Goal: Task Accomplishment & Management: Complete application form

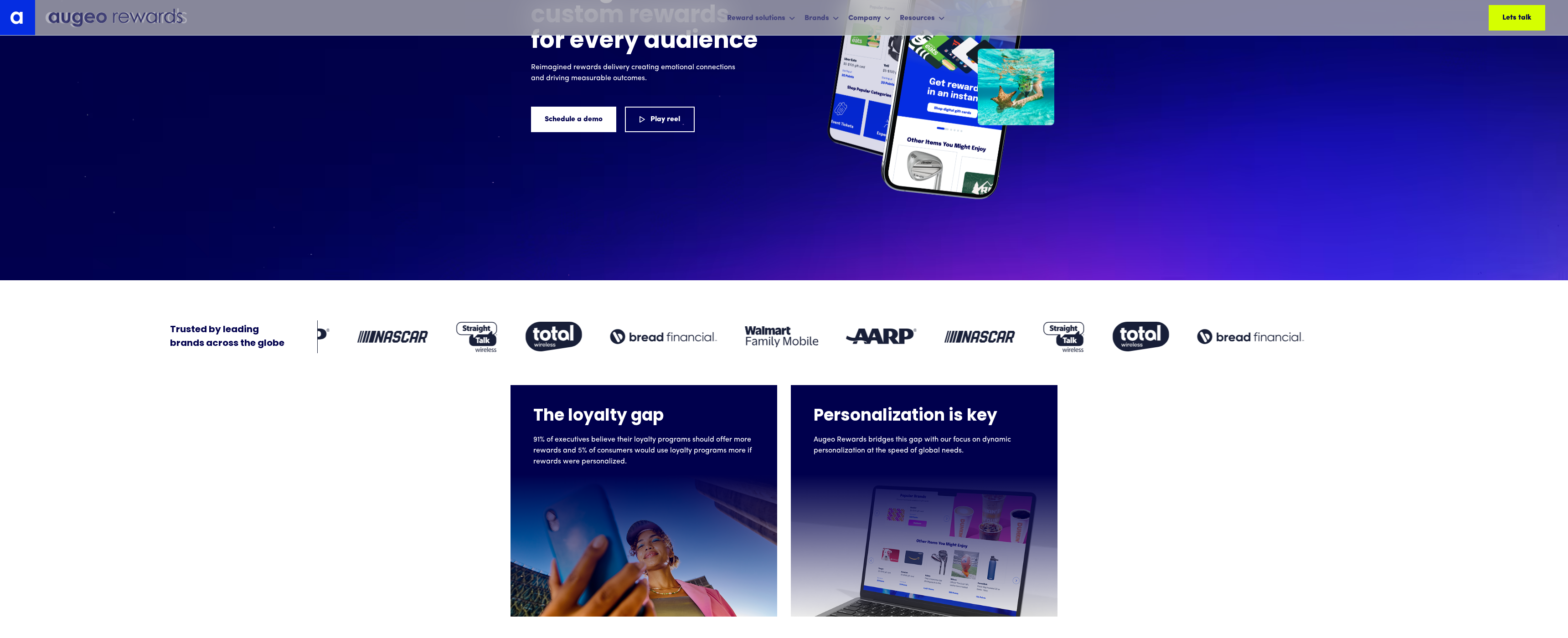
drag, startPoint x: 390, startPoint y: 435, endPoint x: 396, endPoint y: 439, distance: 7.2
click at [390, 436] on div "The loyalty gap 91% of executives believe their loyalty programs should offer m…" at bounding box center [784, 484] width 1568 height 263
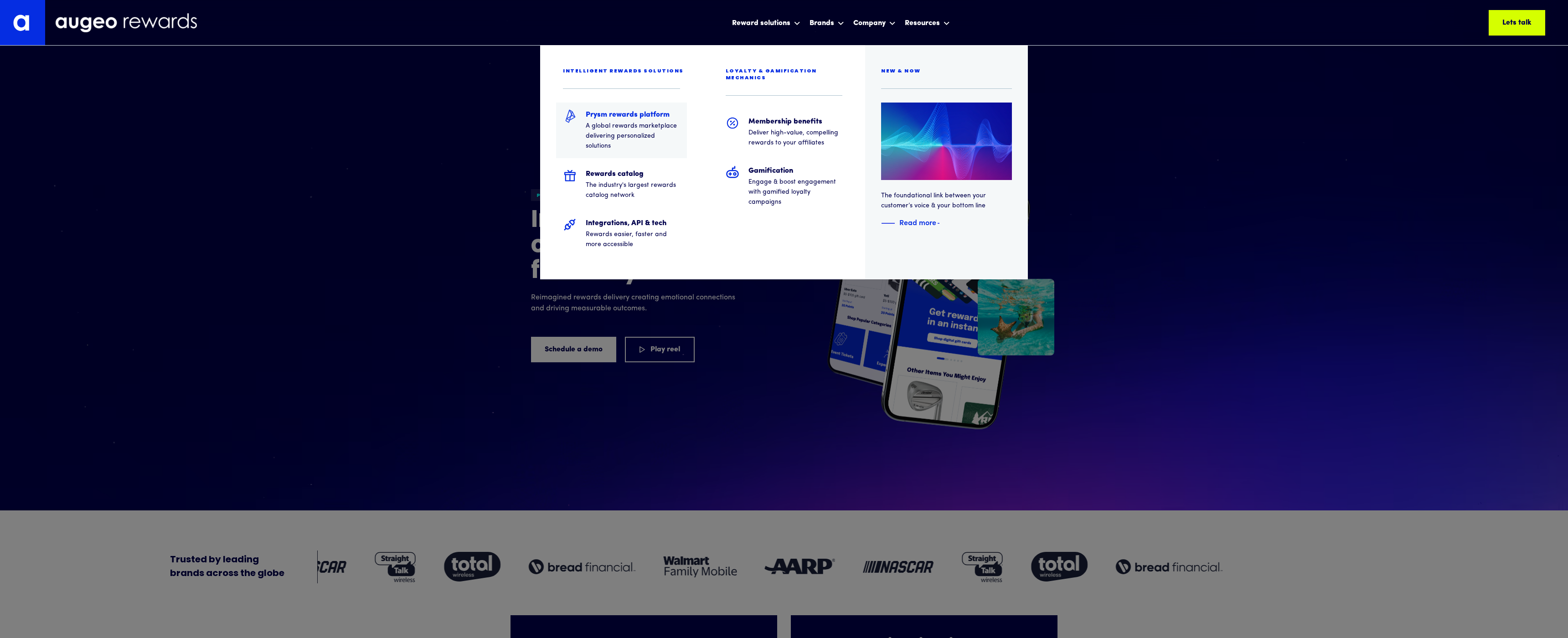
click at [598, 117] on h5 "Prysm rewards platform" at bounding box center [633, 115] width 95 height 11
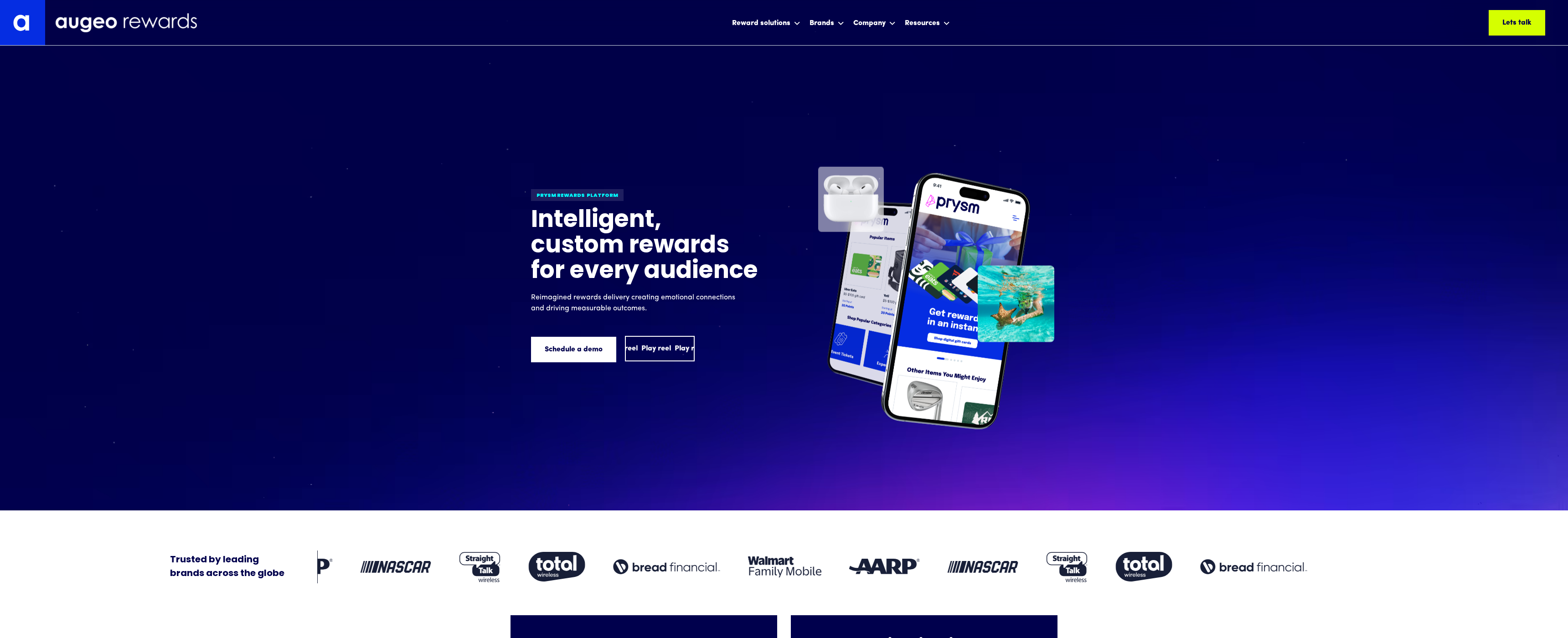
click at [675, 343] on div "Play reel" at bounding box center [689, 348] width 29 height 11
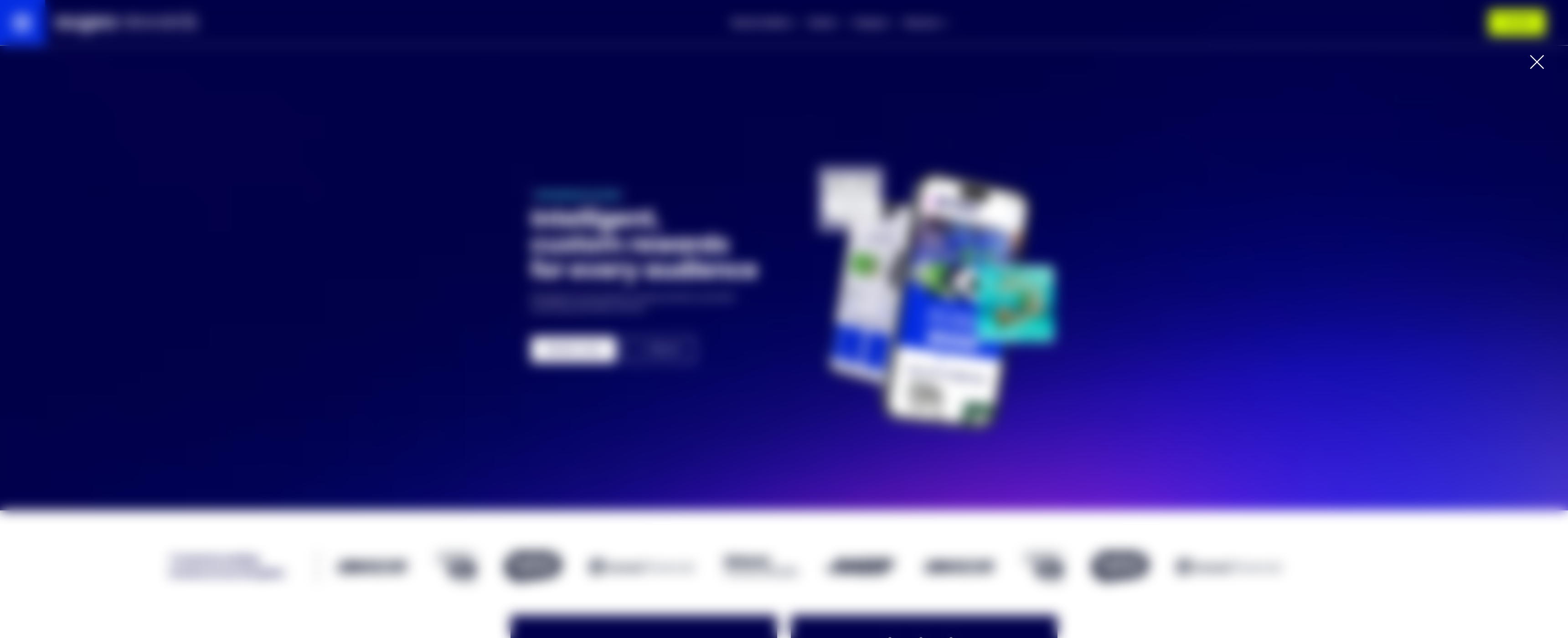
click at [1533, 64] on div at bounding box center [1536, 61] width 15 height 15
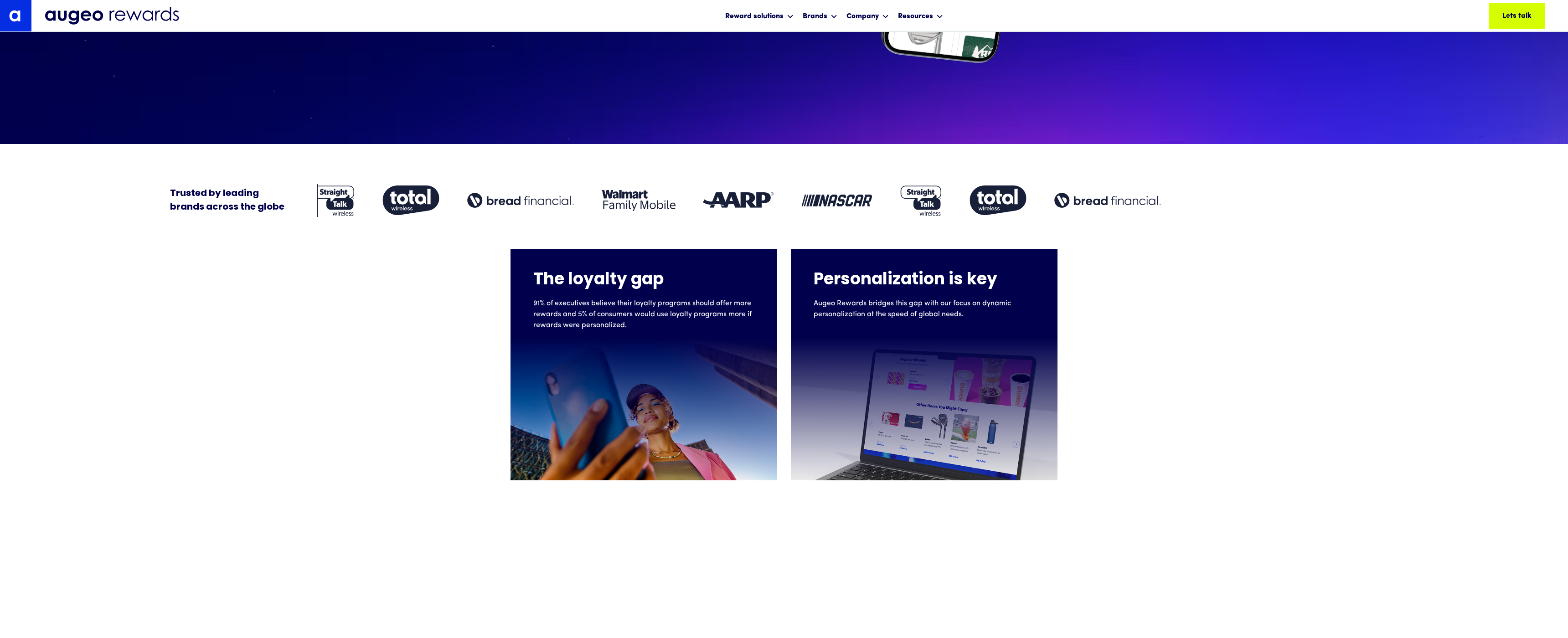
scroll to position [367, 0]
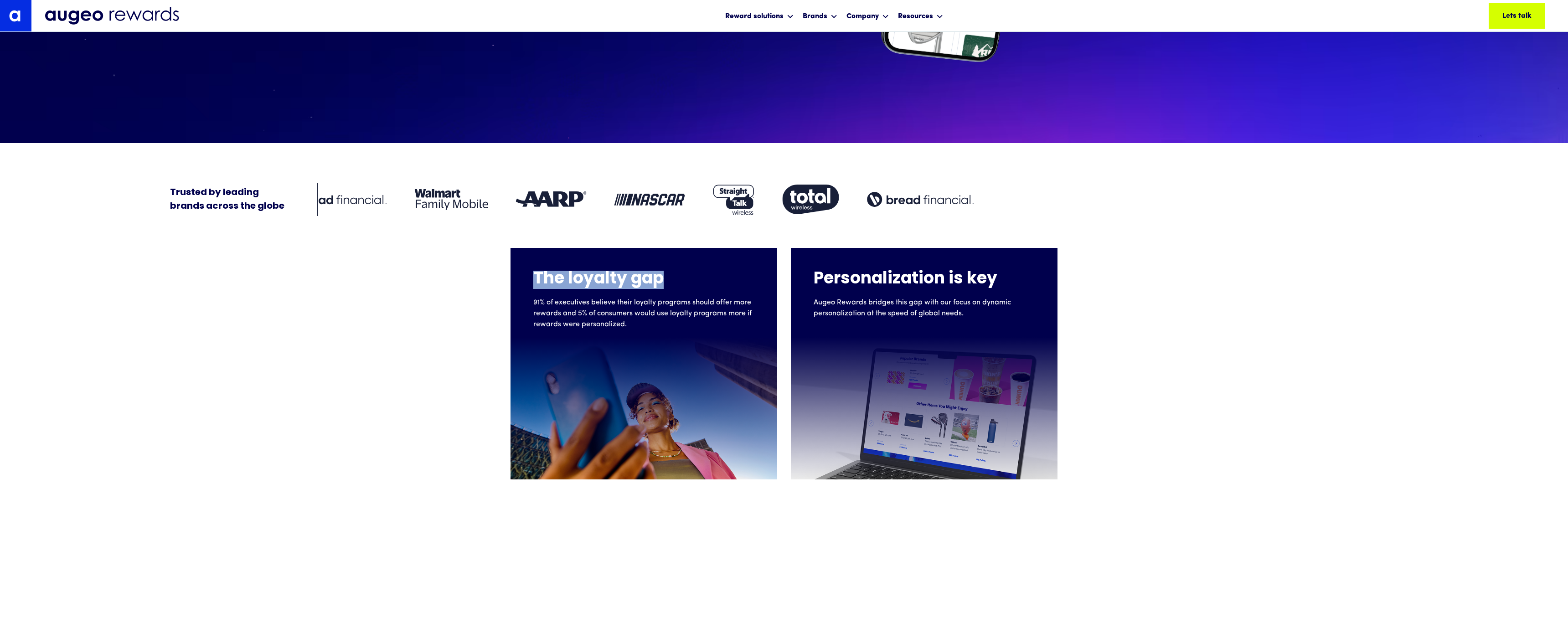
drag, startPoint x: 533, startPoint y: 248, endPoint x: 661, endPoint y: 249, distance: 128.0
click at [661, 271] on h4 "The loyalty gap" at bounding box center [644, 279] width 221 height 18
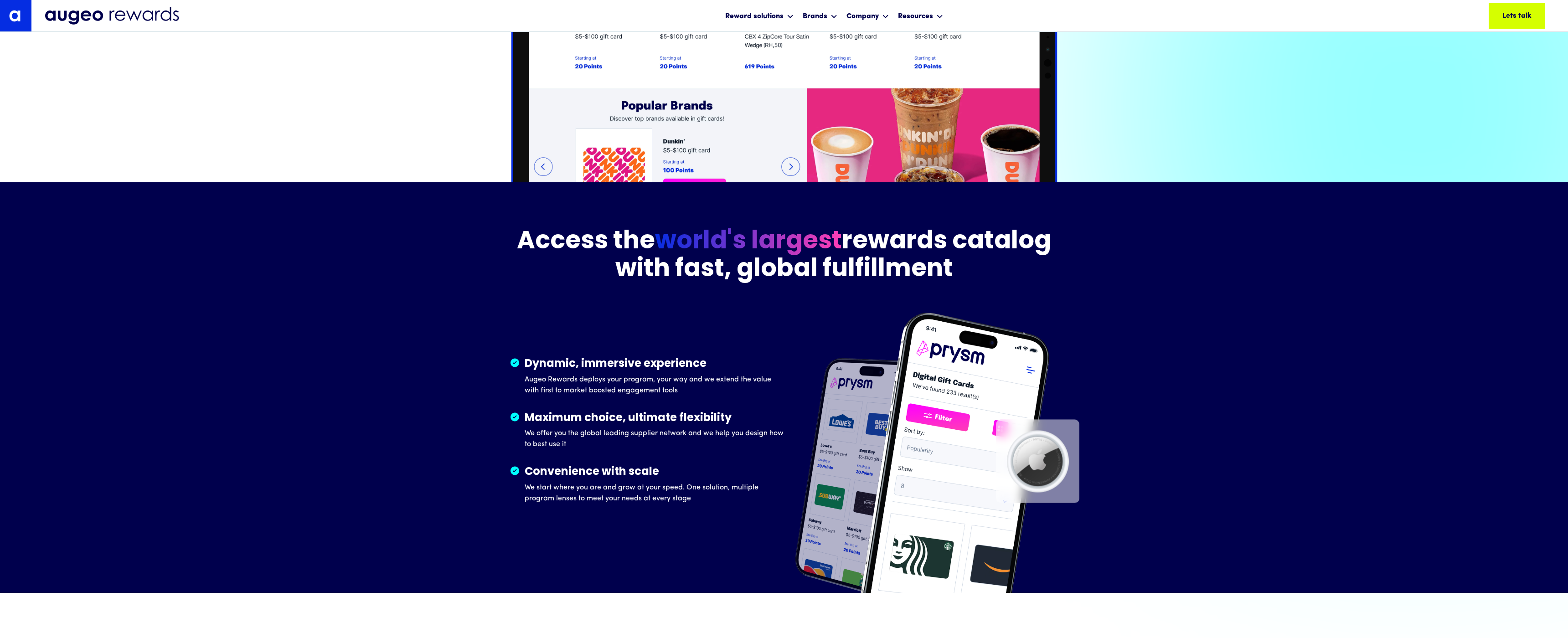
scroll to position [1378, 0]
drag, startPoint x: 522, startPoint y: 348, endPoint x: 574, endPoint y: 346, distance: 52.0
click at [574, 373] on p "Augeo Rewards deploys your program, your way and we extend the value with first…" at bounding box center [654, 384] width 259 height 22
copy p "Augeo Rewards"
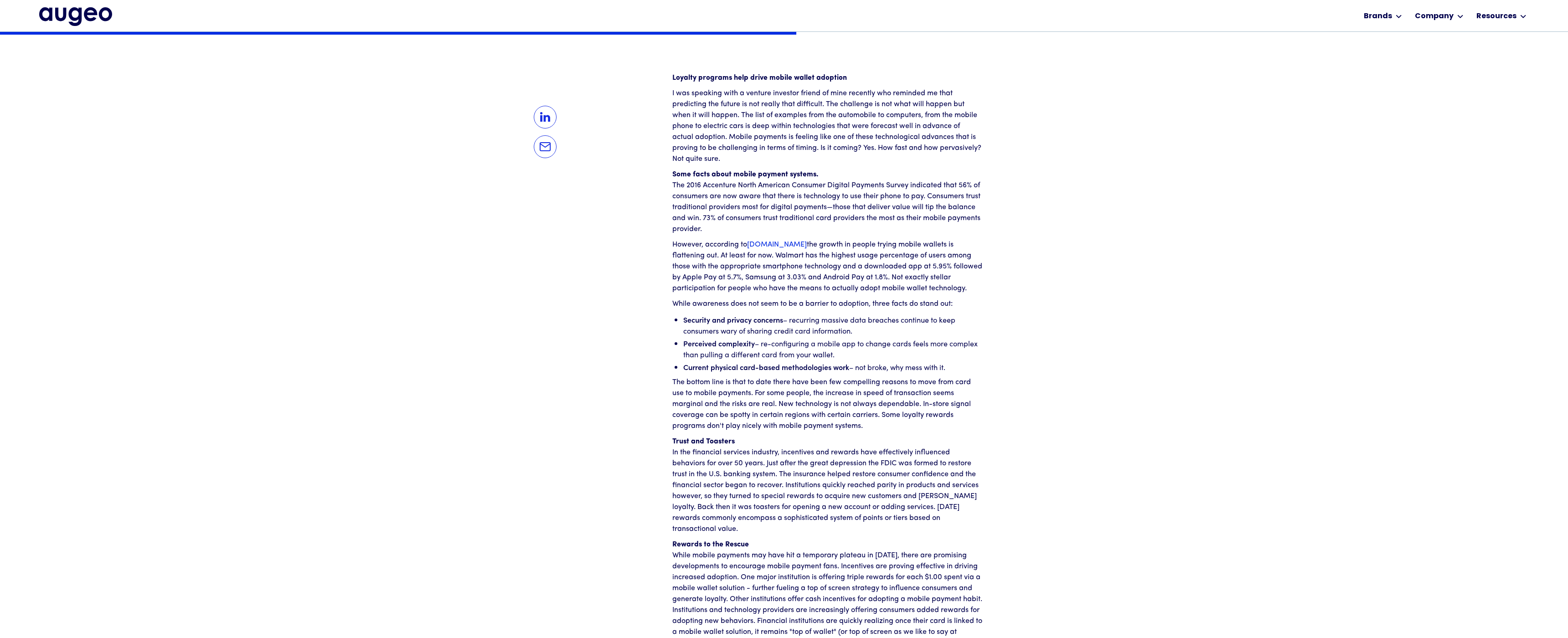
scroll to position [1184, 0]
click at [763, 241] on link "[DOMAIN_NAME]" at bounding box center [776, 244] width 60 height 7
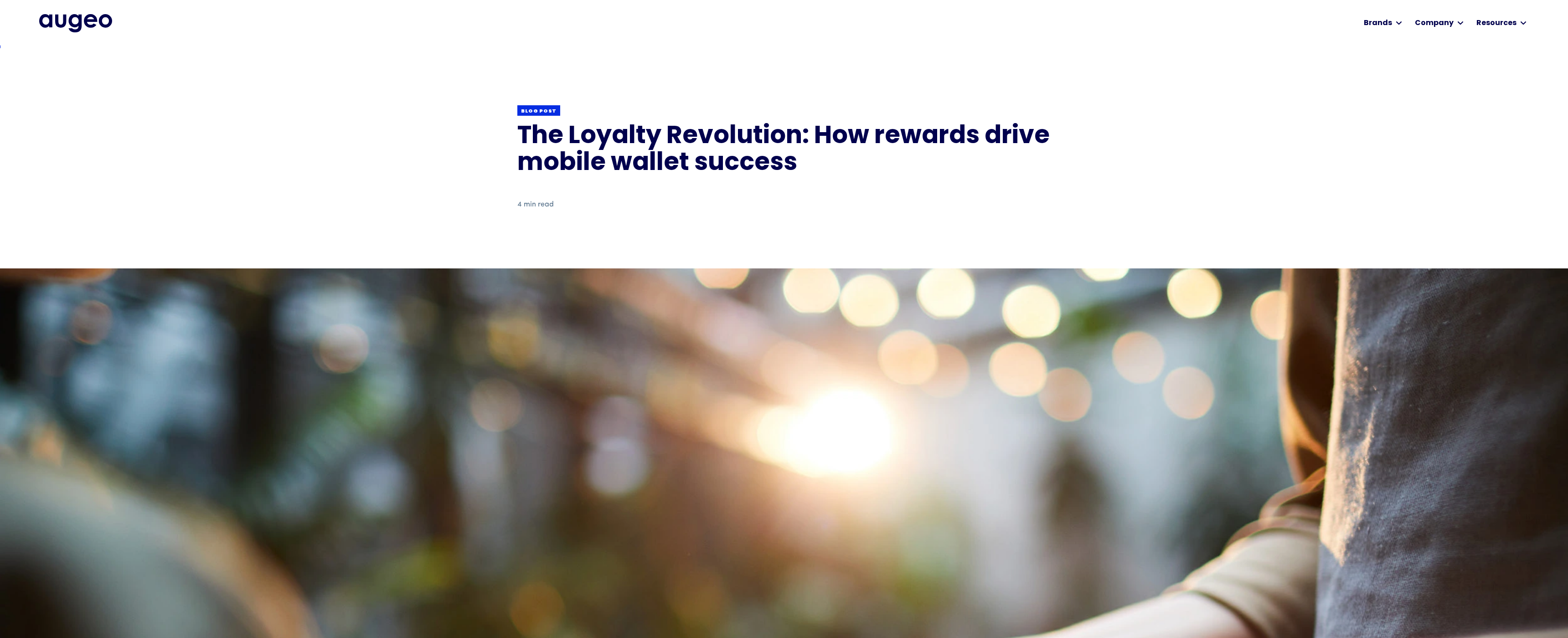
scroll to position [0, 0]
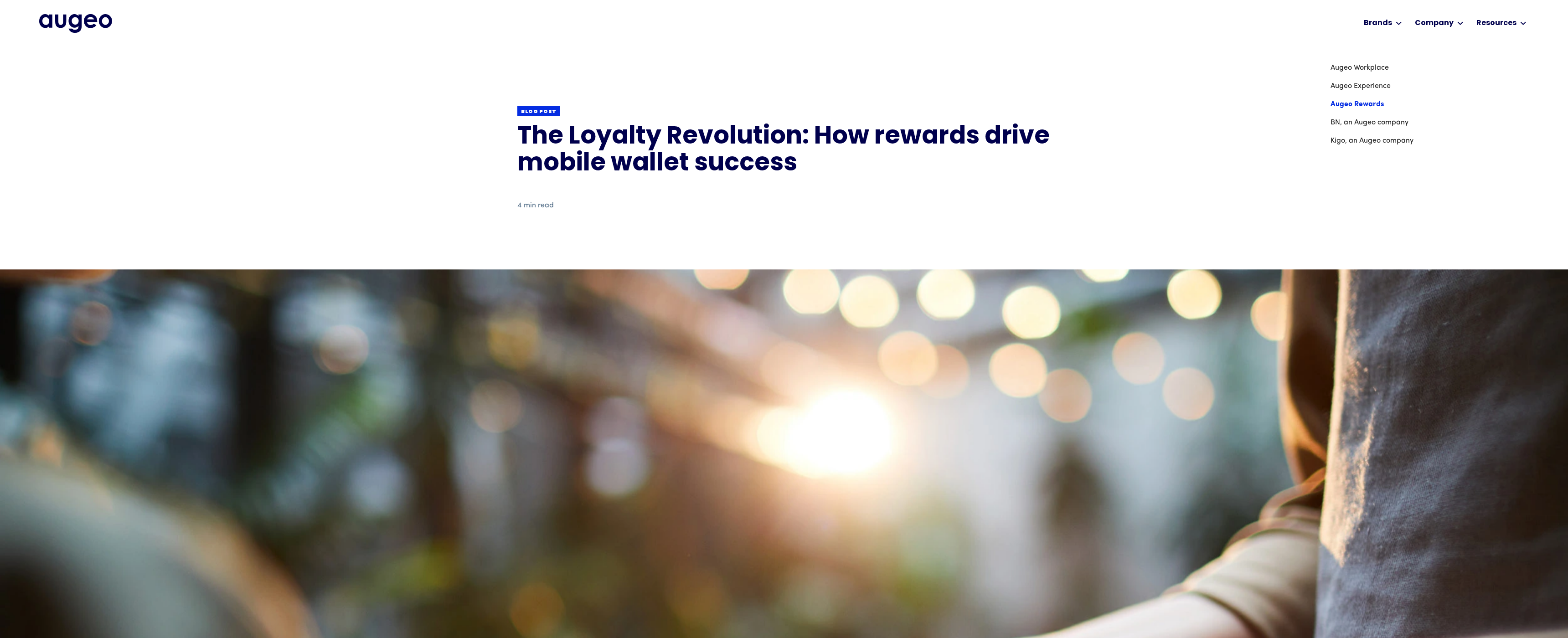
click at [1365, 104] on link "Augeo Rewards" at bounding box center [1372, 104] width 83 height 18
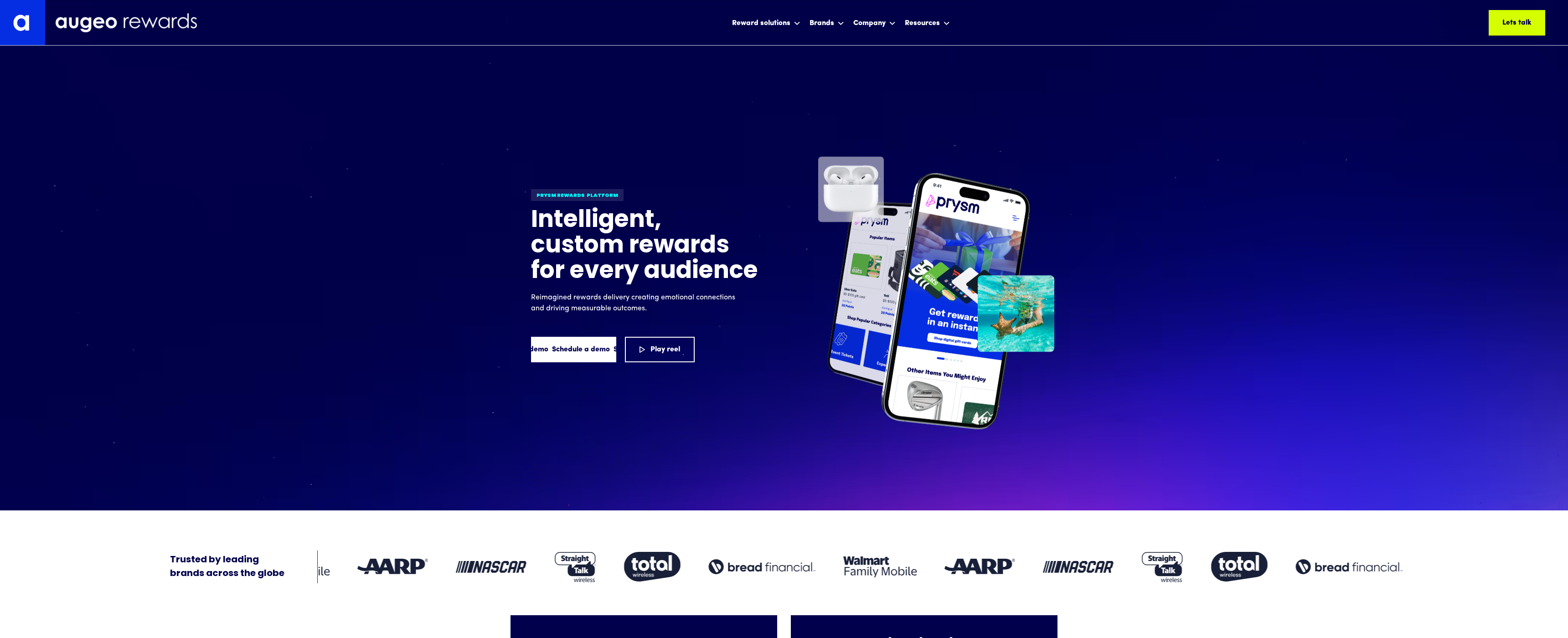
click at [567, 344] on div "Schedule a demo" at bounding box center [581, 349] width 58 height 11
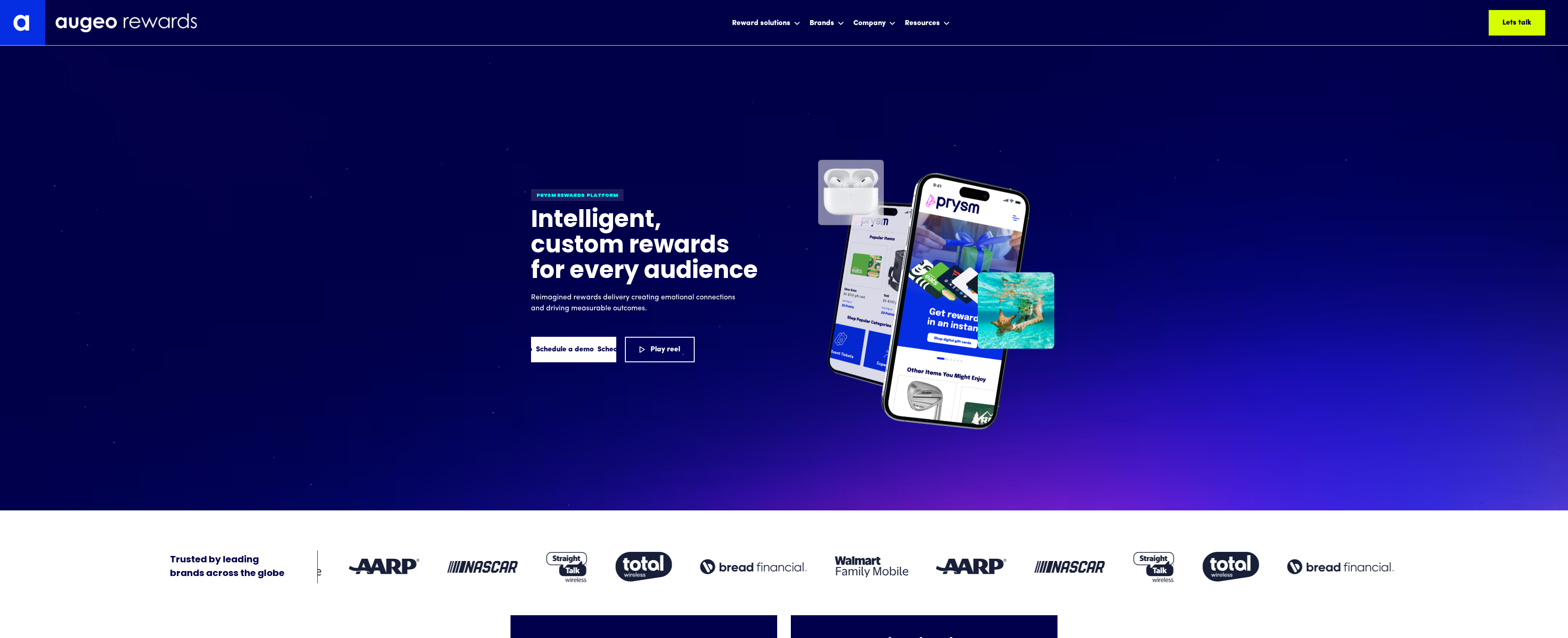
scroll to position [6089, 0]
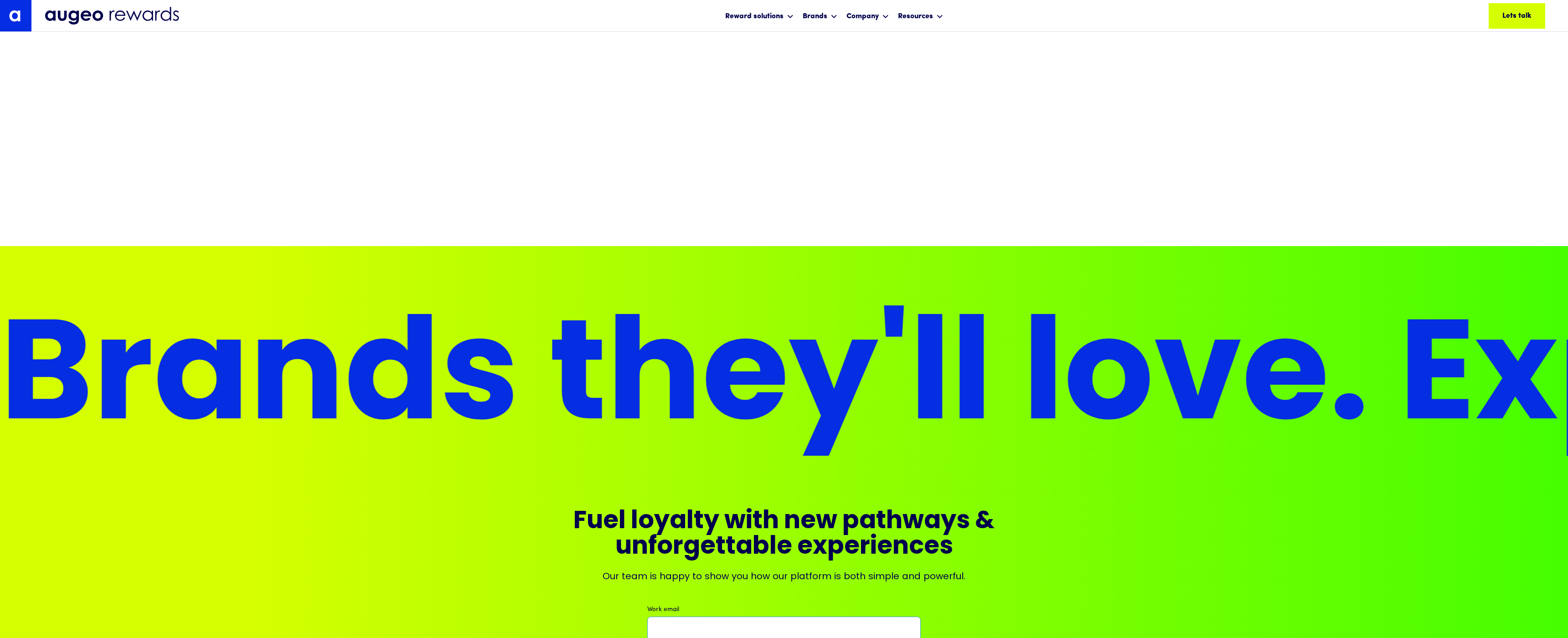
click at [681, 616] on input "Work email" at bounding box center [784, 629] width 273 height 26
click at [1108, 370] on div "**********" at bounding box center [784, 619] width 1568 height 747
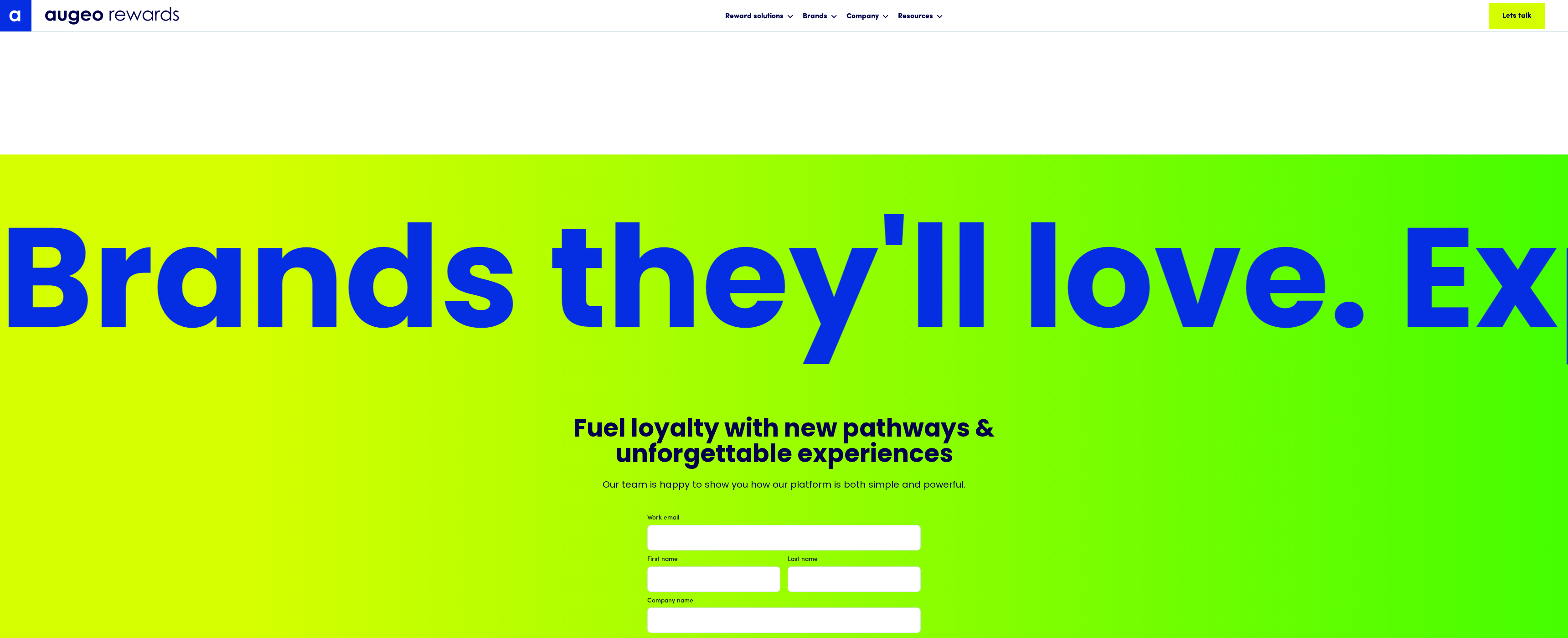
scroll to position [6181, 0]
